Goal: Information Seeking & Learning: Learn about a topic

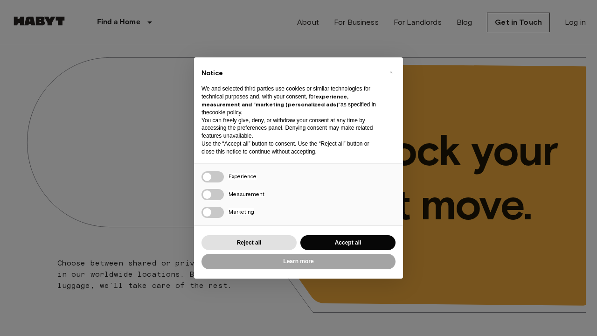
drag, startPoint x: 0, startPoint y: 0, endPoint x: 506, endPoint y: 20, distance: 506.3
click at [506, 20] on div "× Notice We and selected third parties use cookies or similar technologies for …" at bounding box center [298, 168] width 597 height 336
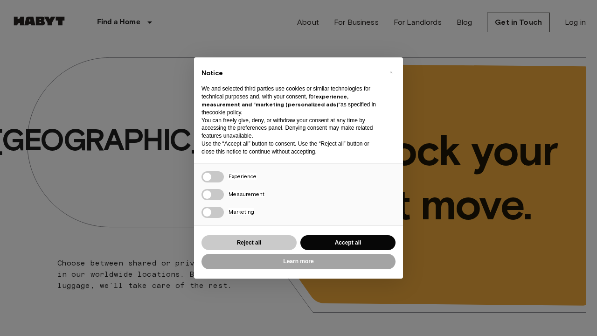
click at [261, 236] on button "Reject all" at bounding box center [249, 242] width 95 height 15
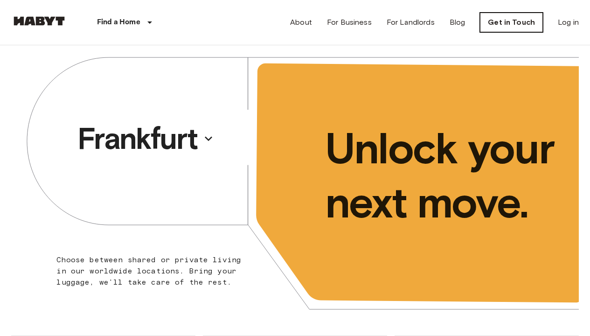
click at [525, 25] on link "Get in Touch" at bounding box center [511, 23] width 63 height 20
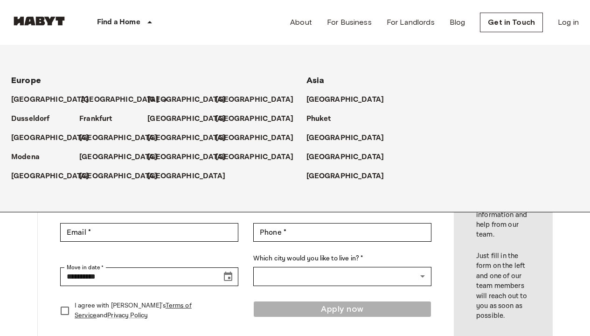
click at [86, 97] on p "[GEOGRAPHIC_DATA]" at bounding box center [120, 99] width 78 height 11
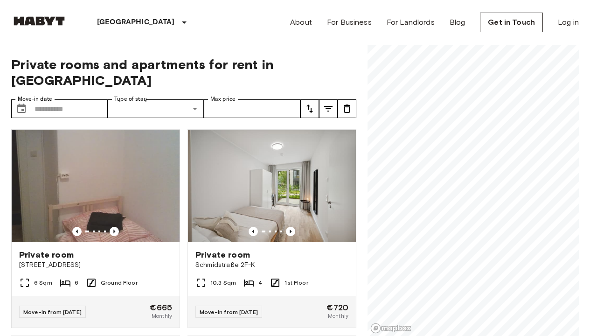
click at [47, 19] on img at bounding box center [39, 20] width 56 height 9
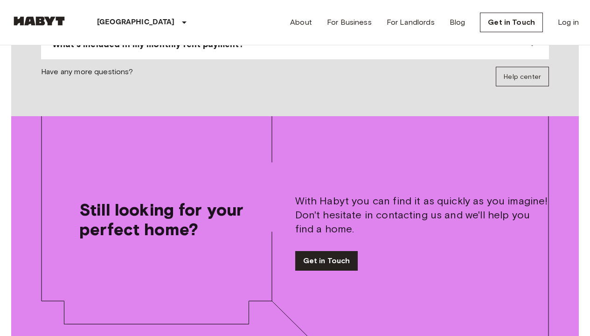
scroll to position [1140, 0]
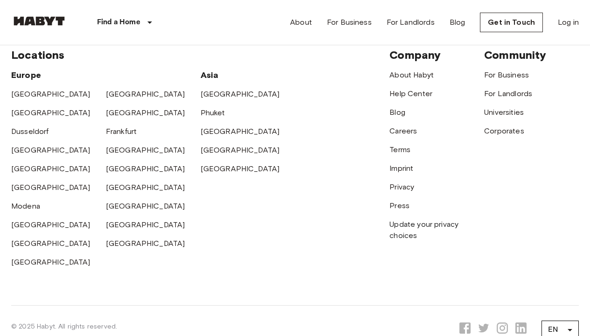
scroll to position [2341, 0]
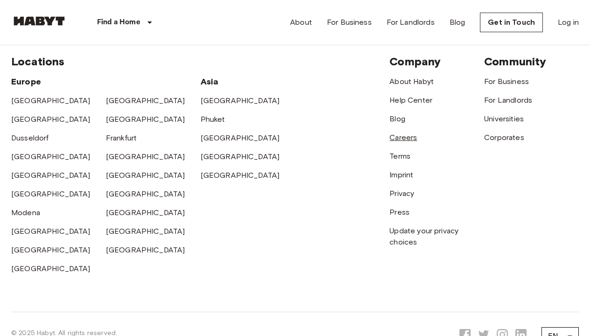
click at [403, 142] on link "Careers" at bounding box center [404, 137] width 28 height 9
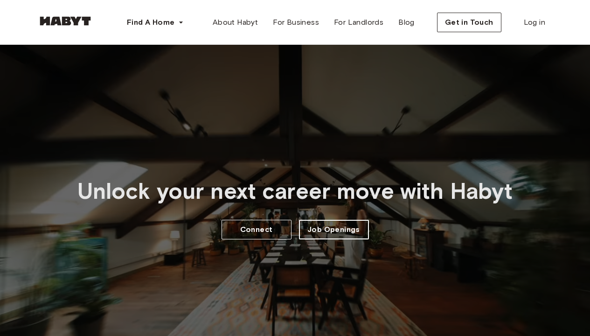
scroll to position [14, 0]
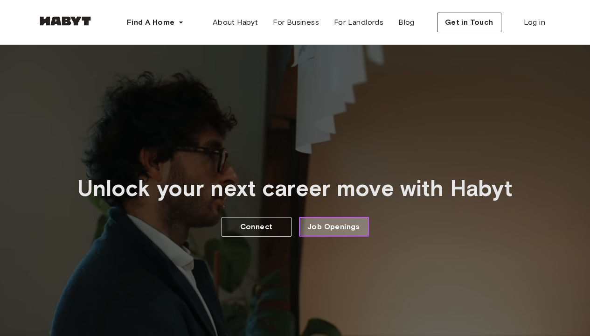
click at [331, 221] on span "Job Openings" at bounding box center [334, 226] width 53 height 11
